Goal: Task Accomplishment & Management: Manage account settings

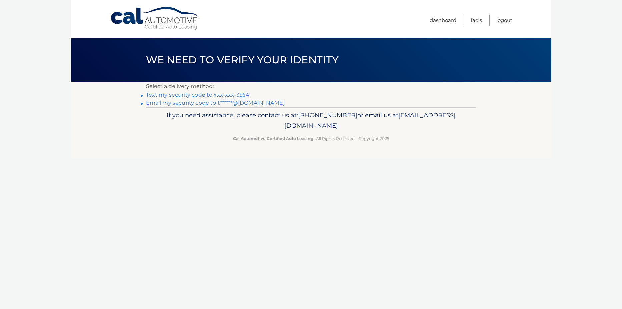
click at [196, 95] on link "Text my security code to xxx-xxx-3564" at bounding box center [198, 95] width 104 height 6
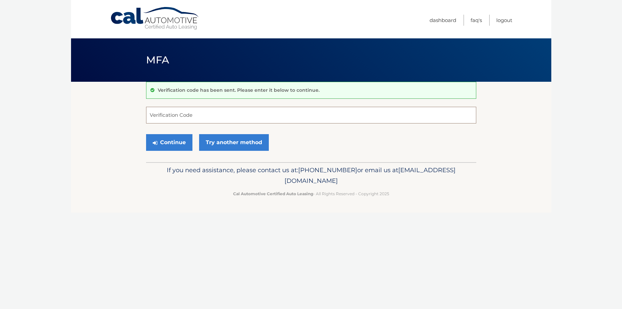
click at [204, 114] on input "Verification Code" at bounding box center [311, 115] width 330 height 17
type input "917639"
click at [163, 144] on button "Continue" at bounding box center [169, 142] width 46 height 17
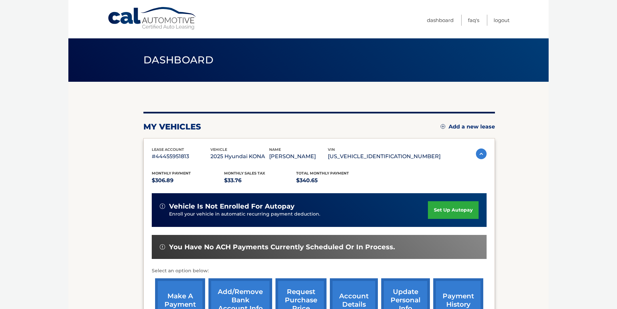
click at [448, 208] on link "set up autopay" at bounding box center [453, 210] width 51 height 18
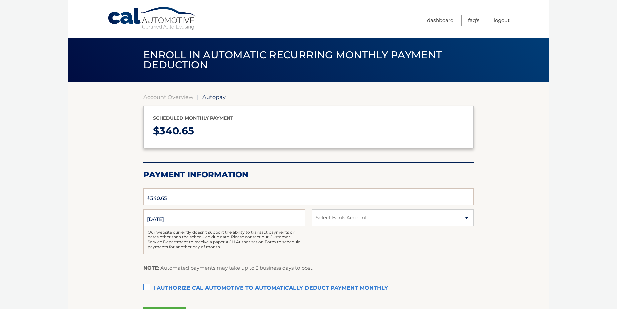
select select "OGUwNjA2ZDUtYTA0Yy00Mzc2LWFkY2EtNThmNGM0NmIzZDY0"
click at [146, 287] on label "I authorize cal automotive to automatically deduct payment monthly This checkbo…" at bounding box center [308, 287] width 330 height 13
click at [0, 0] on input "I authorize cal automotive to automatically deduct payment monthly This checkbo…" at bounding box center [0, 0] width 0 height 0
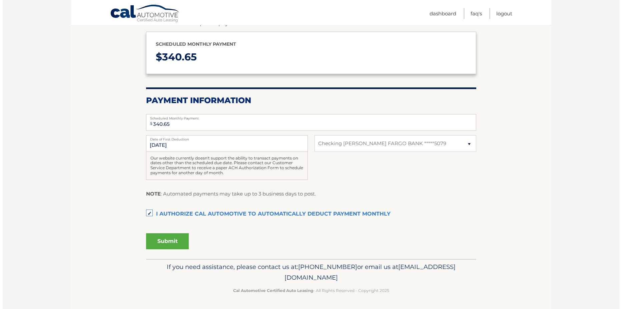
scroll to position [74, 0]
click at [163, 240] on button "Submit" at bounding box center [164, 241] width 43 height 16
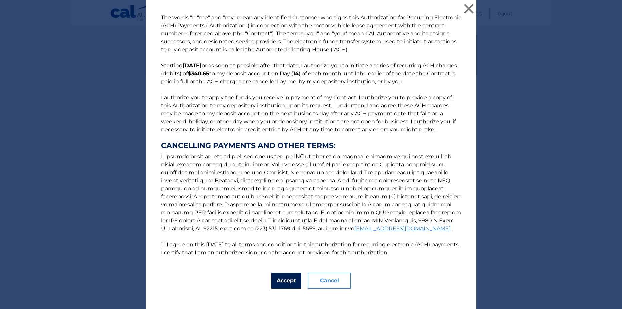
click at [290, 283] on button "Accept" at bounding box center [286, 280] width 30 height 16
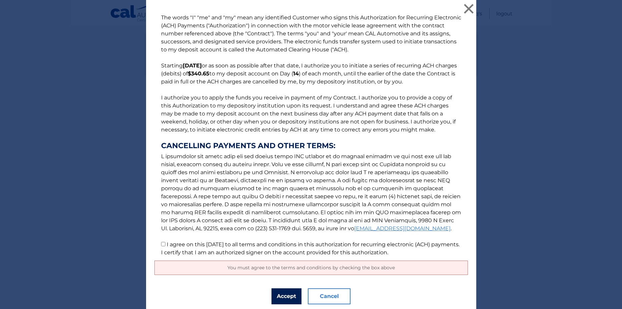
scroll to position [22, 0]
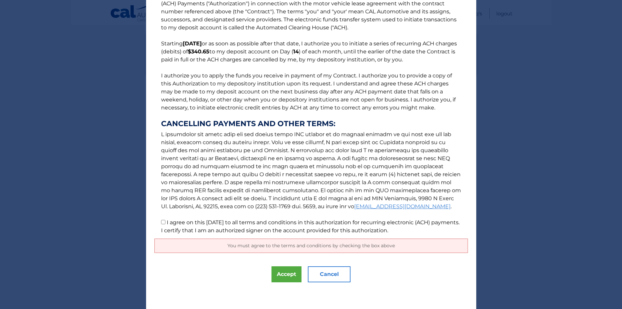
click at [161, 223] on input "I agree on this 09/11/2025 to all terms and conditions in this authorization fo…" at bounding box center [163, 222] width 4 height 4
checkbox input "true"
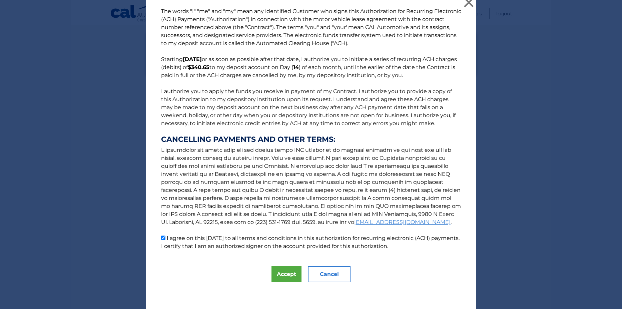
scroll to position [0, 0]
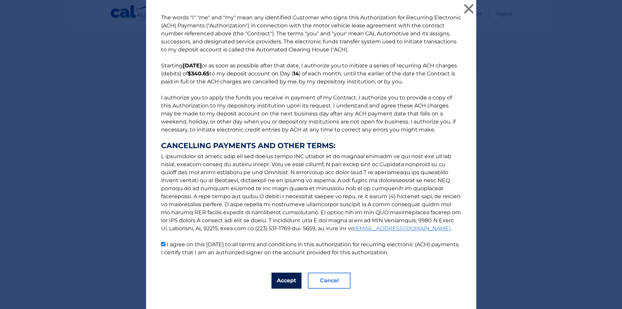
click at [284, 281] on button "Accept" at bounding box center [286, 280] width 30 height 16
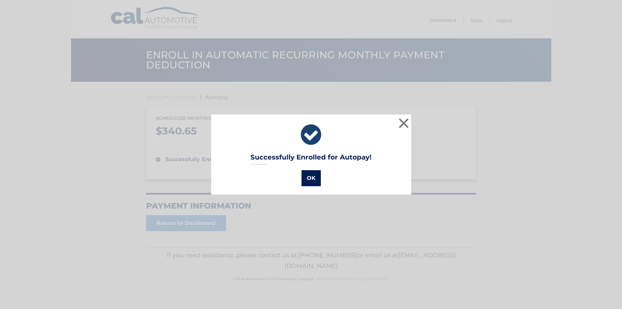
click at [311, 179] on button "OK" at bounding box center [310, 178] width 19 height 16
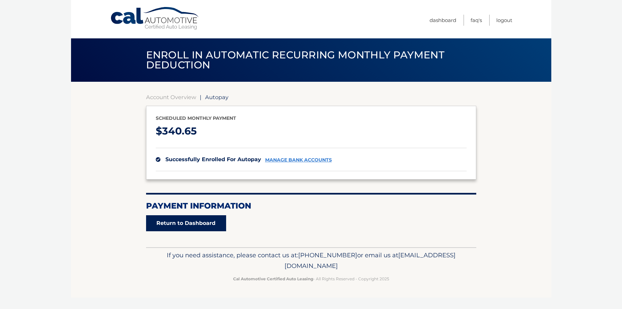
click at [173, 224] on link "Return to Dashboard" at bounding box center [186, 223] width 80 height 16
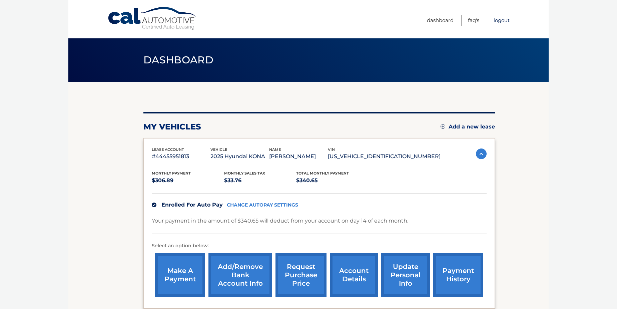
click at [503, 18] on link "Logout" at bounding box center [501, 20] width 16 height 11
